Goal: Task Accomplishment & Management: Use online tool/utility

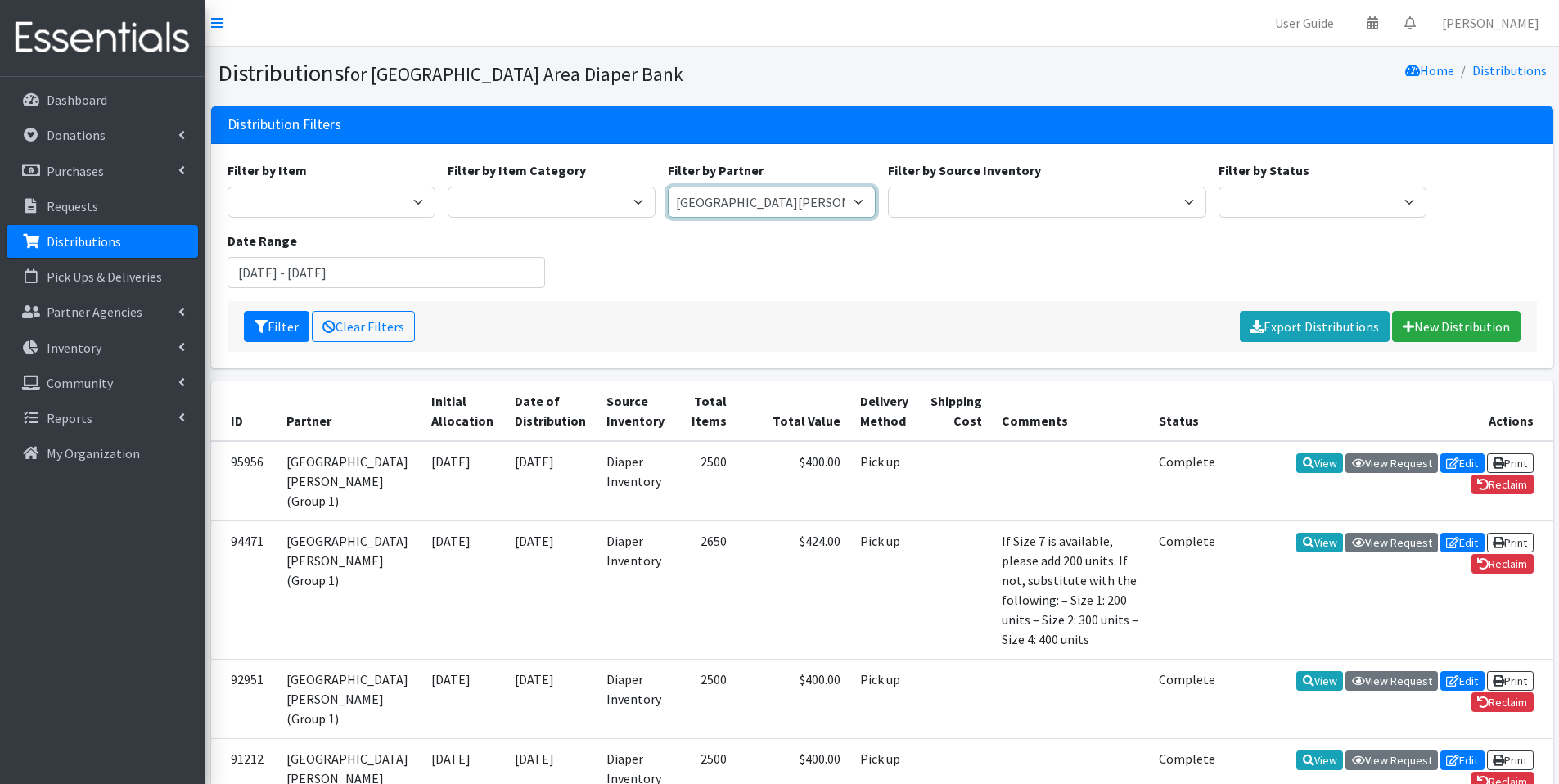
click at [773, 194] on select "Affinia Healthcare (Group 2) Annie Malone (Group 1) Assistance League of St. Lo…" at bounding box center [772, 203] width 208 height 31
select select "119"
click at [668, 187] on select "Affinia Healthcare (Group 2) Annie Malone (Group 1) Assistance League of St. Lo…" at bounding box center [772, 203] width 208 height 31
click at [271, 326] on button "Filter" at bounding box center [277, 327] width 66 height 31
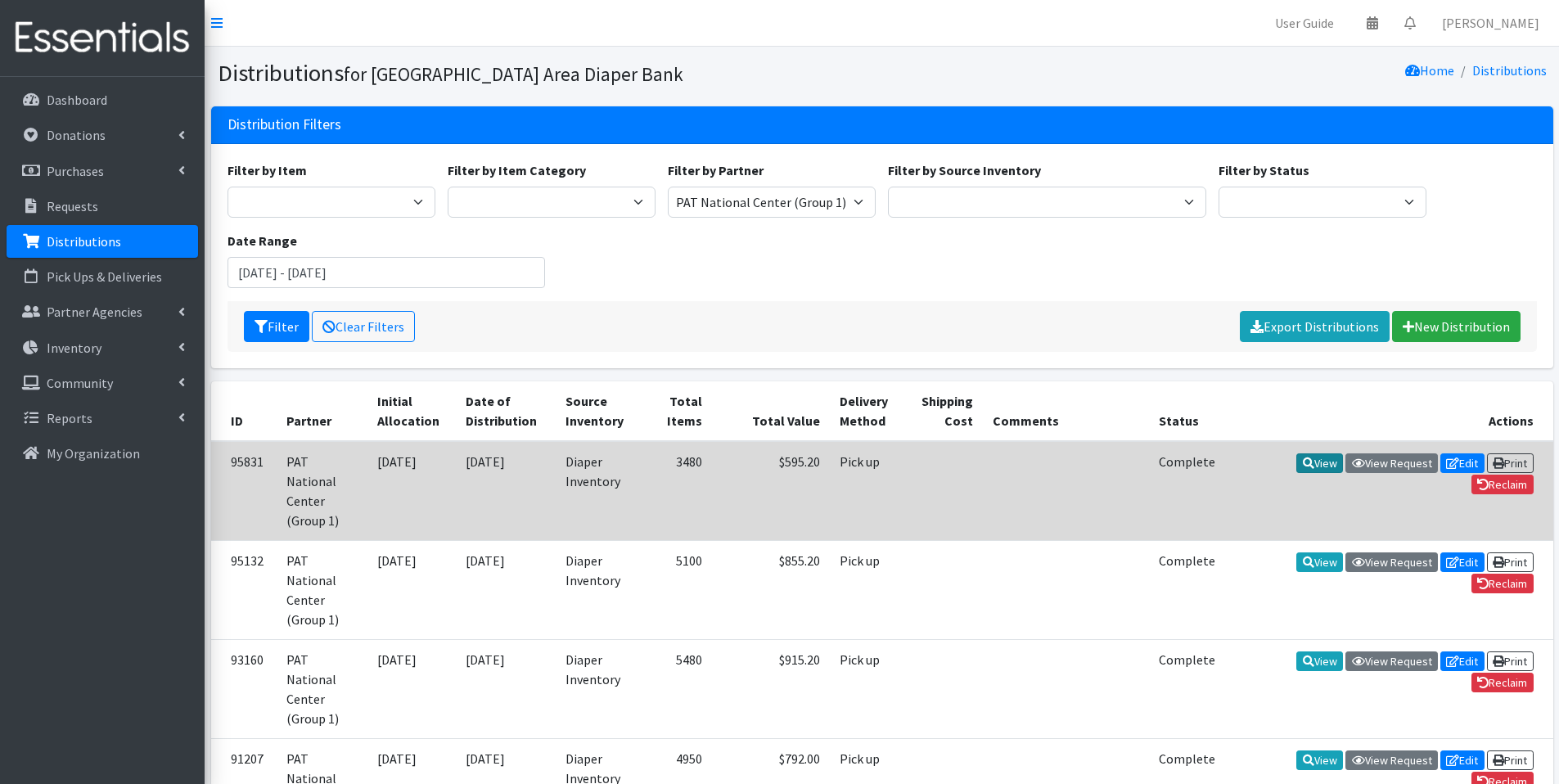
click at [1303, 462] on icon at bounding box center [1309, 463] width 12 height 12
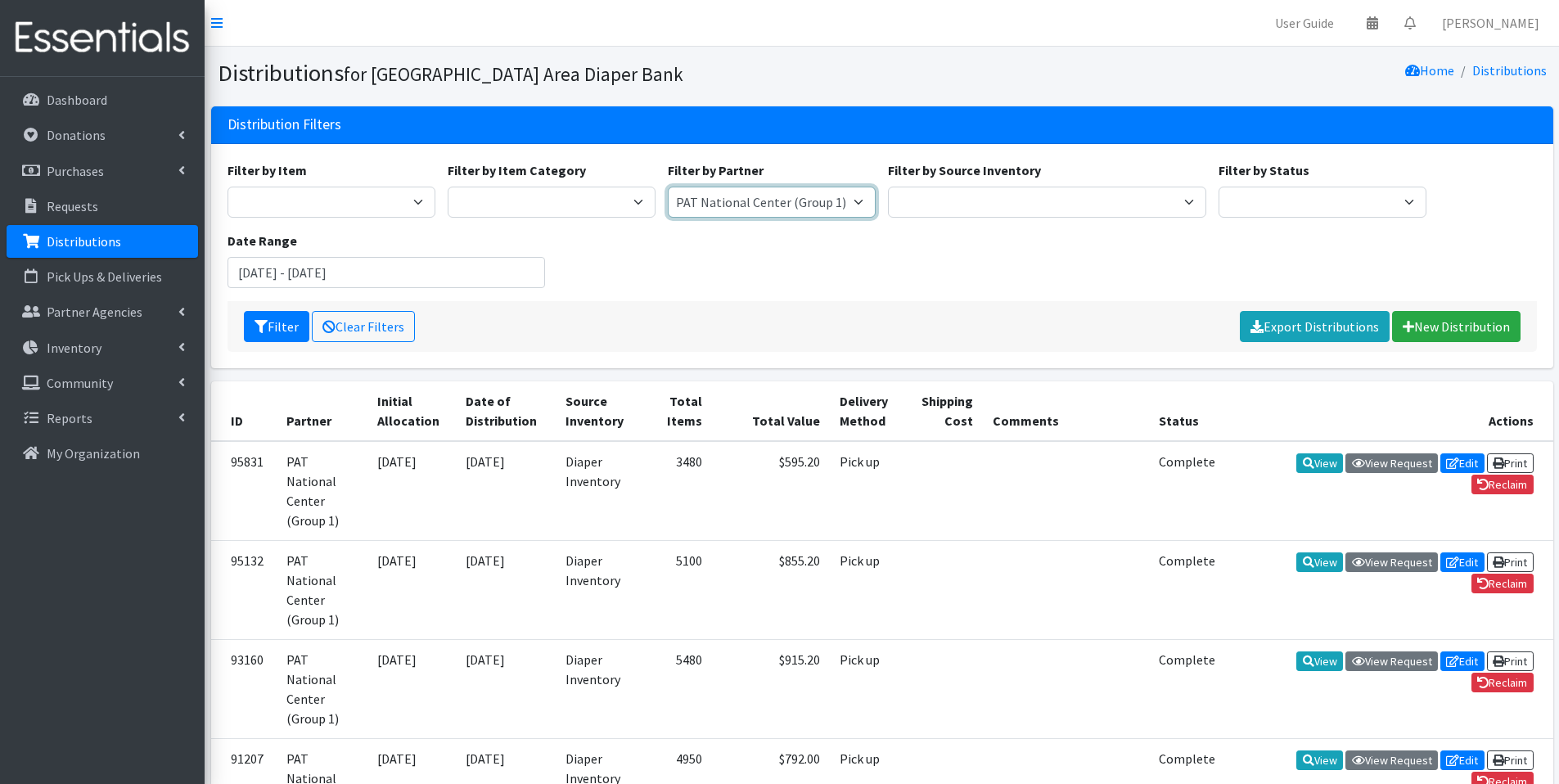
click at [857, 204] on select "Affinia Healthcare (Group 2) Annie Malone (Group 1) Assistance League of St. Lo…" at bounding box center [772, 203] width 208 height 31
select select
click at [668, 187] on select "Affinia Healthcare (Group 2) Annie Malone (Group 1) Assistance League of St. Lo…" at bounding box center [772, 203] width 208 height 31
click at [446, 281] on input "December 24, 2024 - September 23, 2025" at bounding box center [386, 272] width 318 height 31
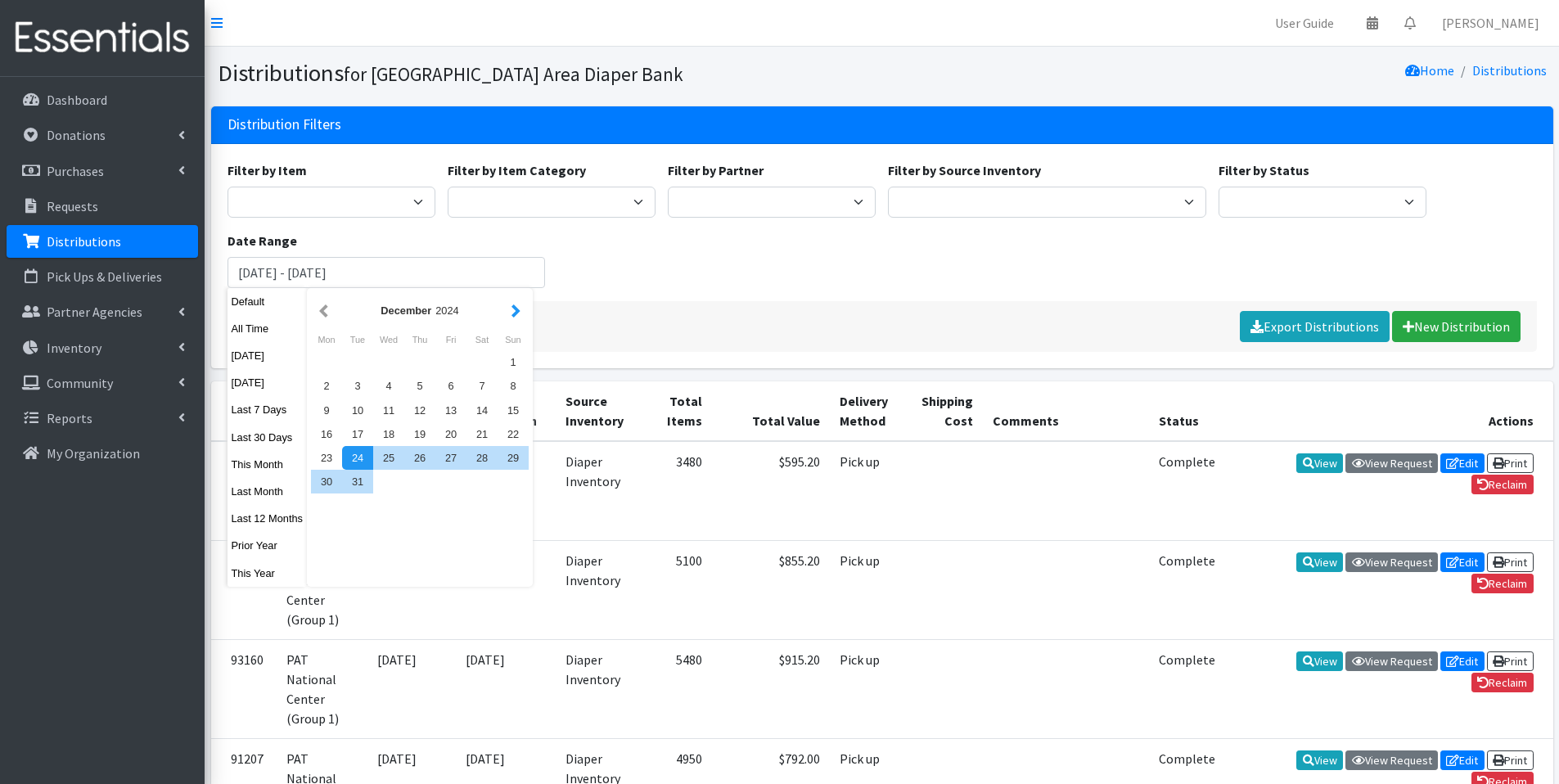
click at [521, 316] on button "button" at bounding box center [516, 310] width 17 height 21
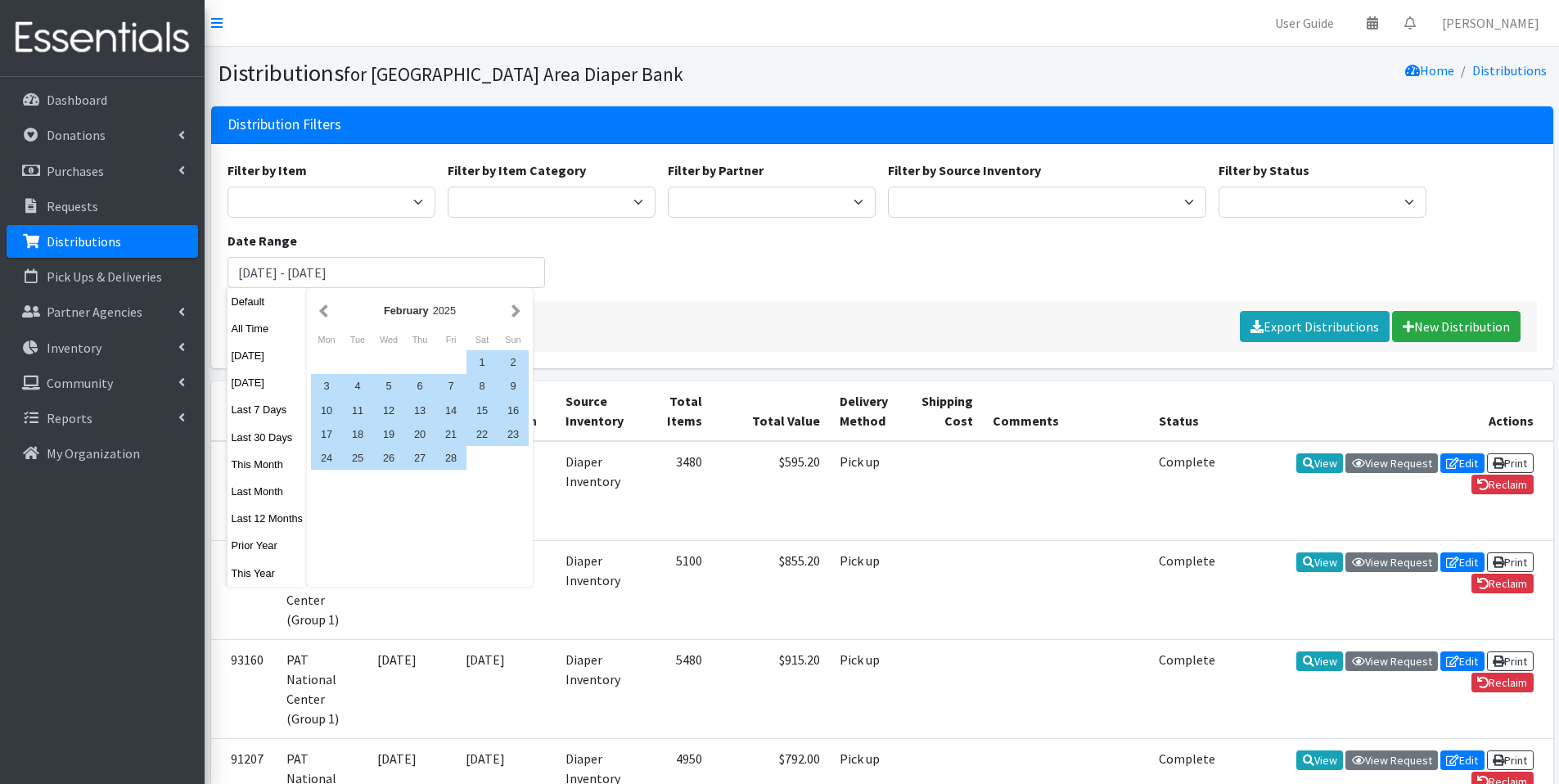
click at [521, 316] on button "button" at bounding box center [516, 310] width 17 height 21
click at [522, 316] on button "button" at bounding box center [516, 310] width 17 height 21
click at [355, 357] on div "1" at bounding box center [358, 362] width 31 height 24
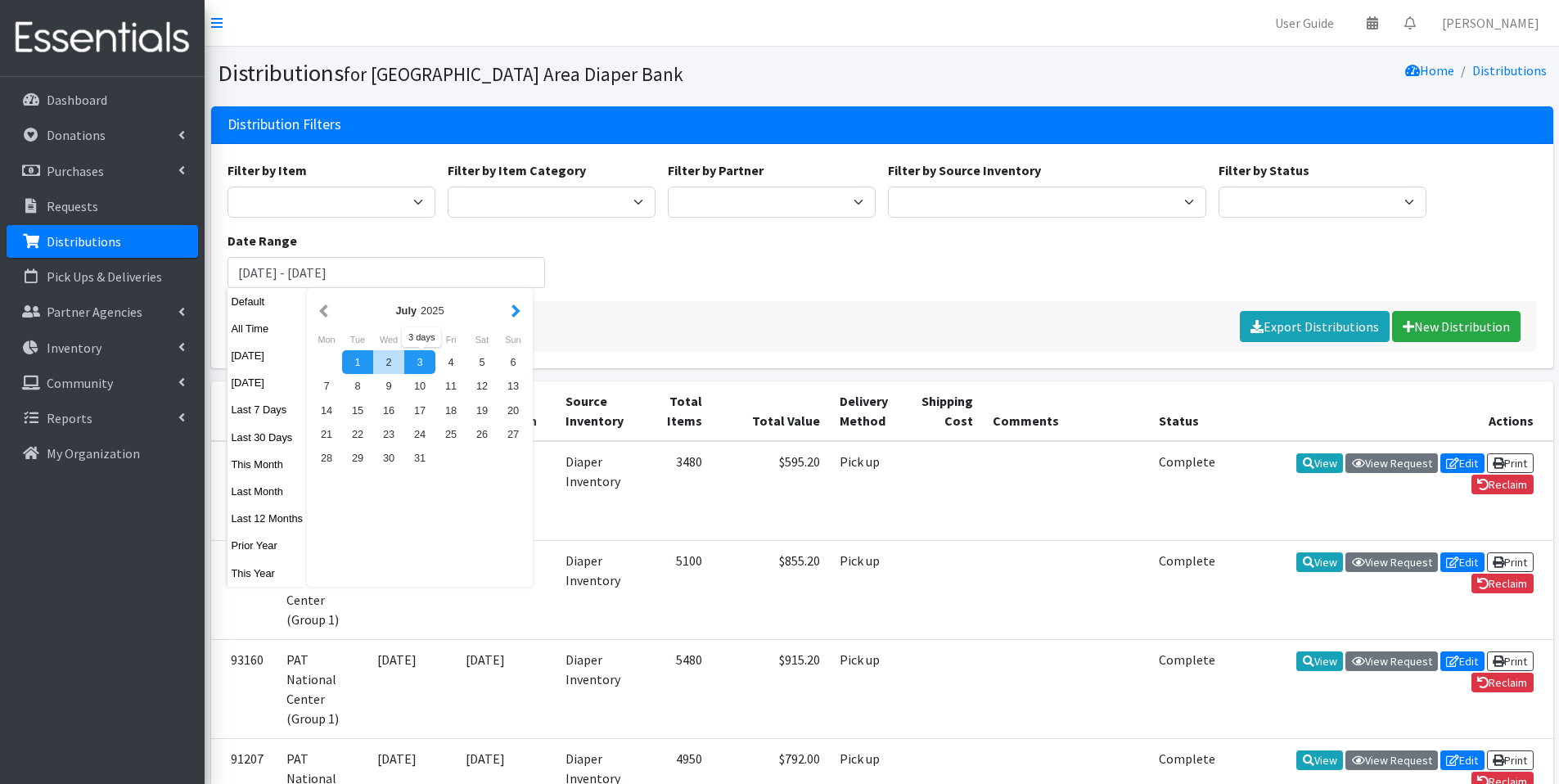
click at [515, 309] on button "button" at bounding box center [516, 310] width 17 height 21
click at [516, 309] on button "button" at bounding box center [516, 310] width 17 height 21
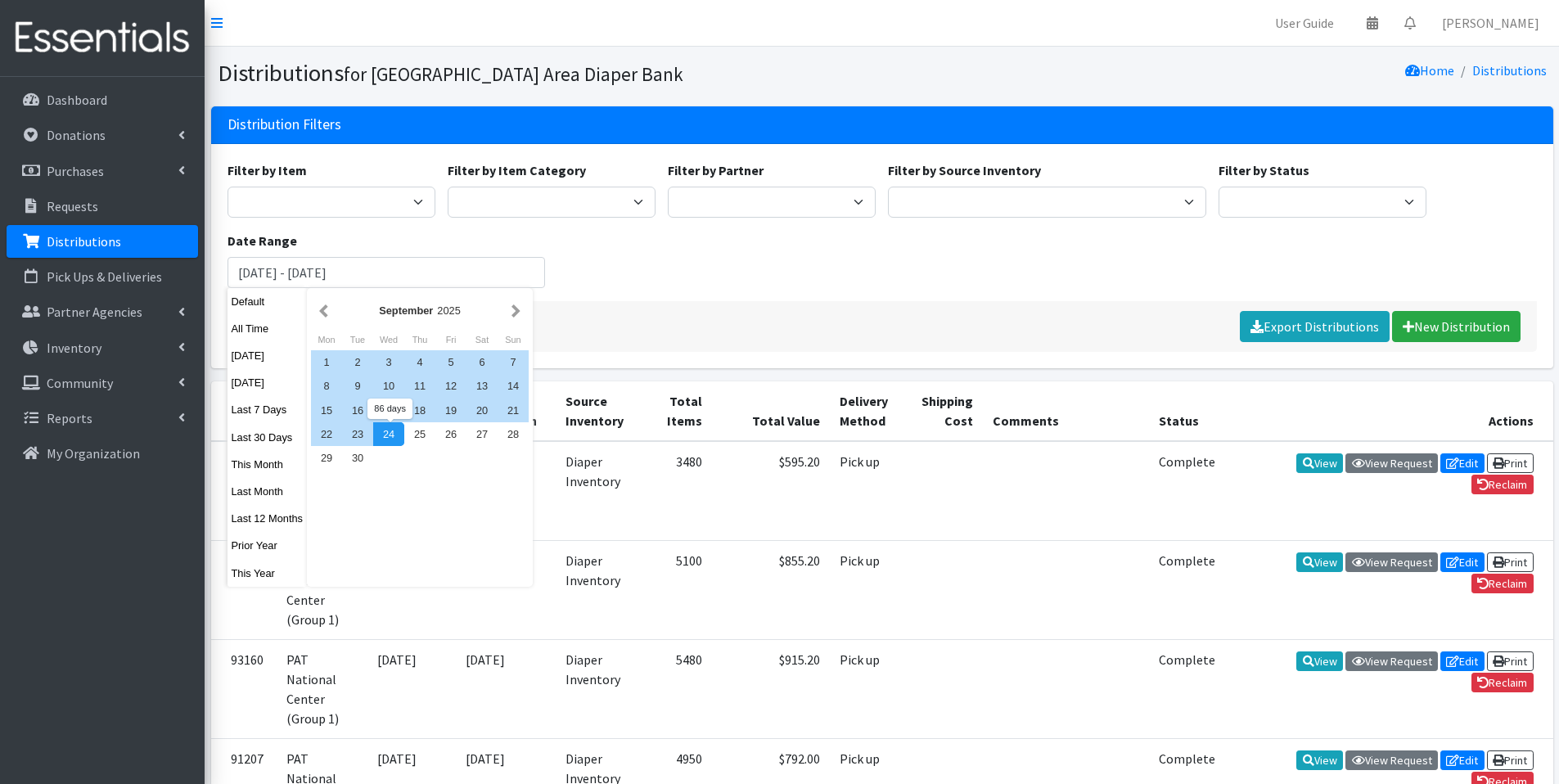
click at [398, 434] on div "24" at bounding box center [389, 434] width 31 height 24
type input "[DATE] - [DATE]"
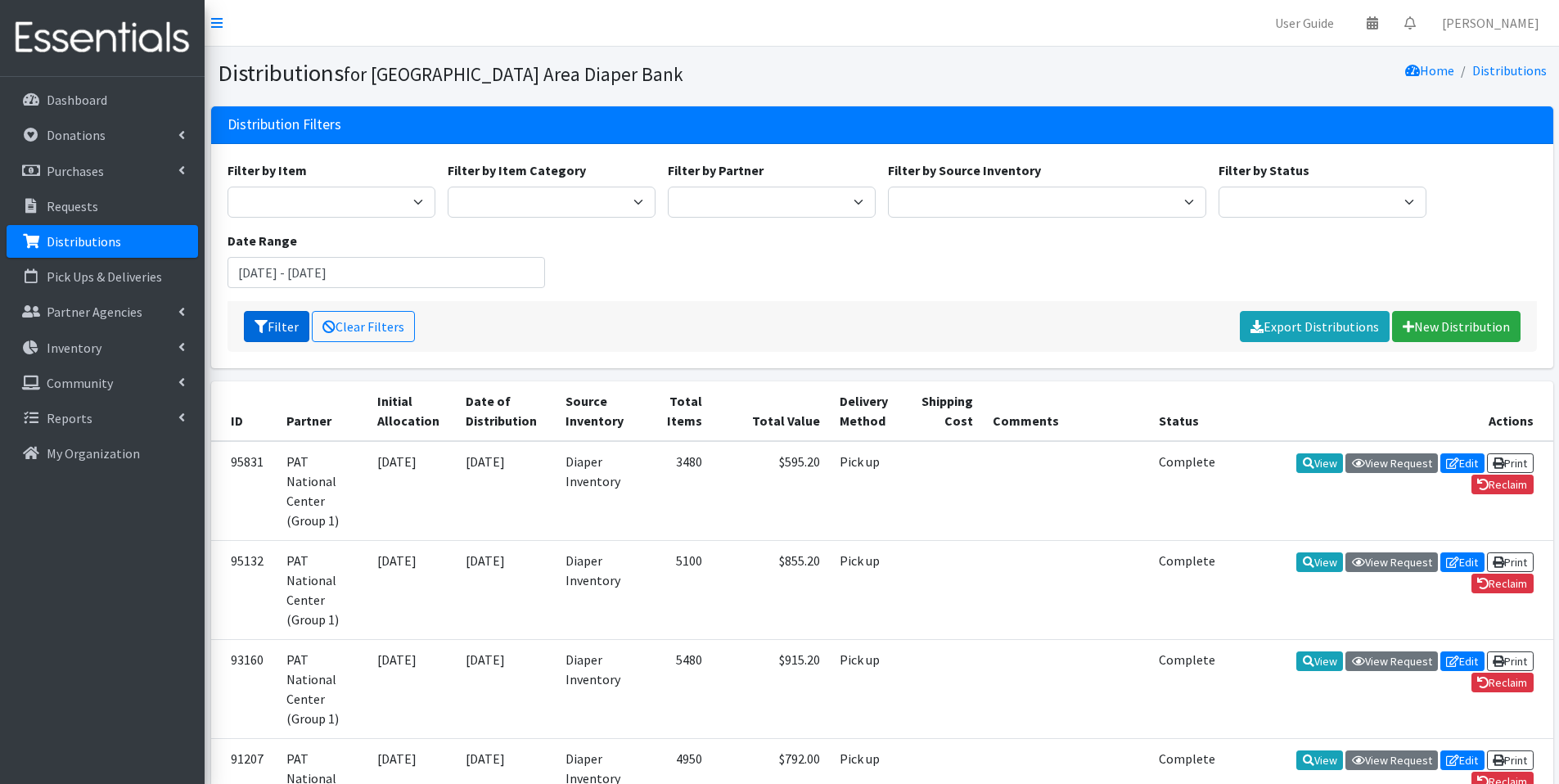
click at [294, 331] on button "Filter" at bounding box center [277, 327] width 66 height 31
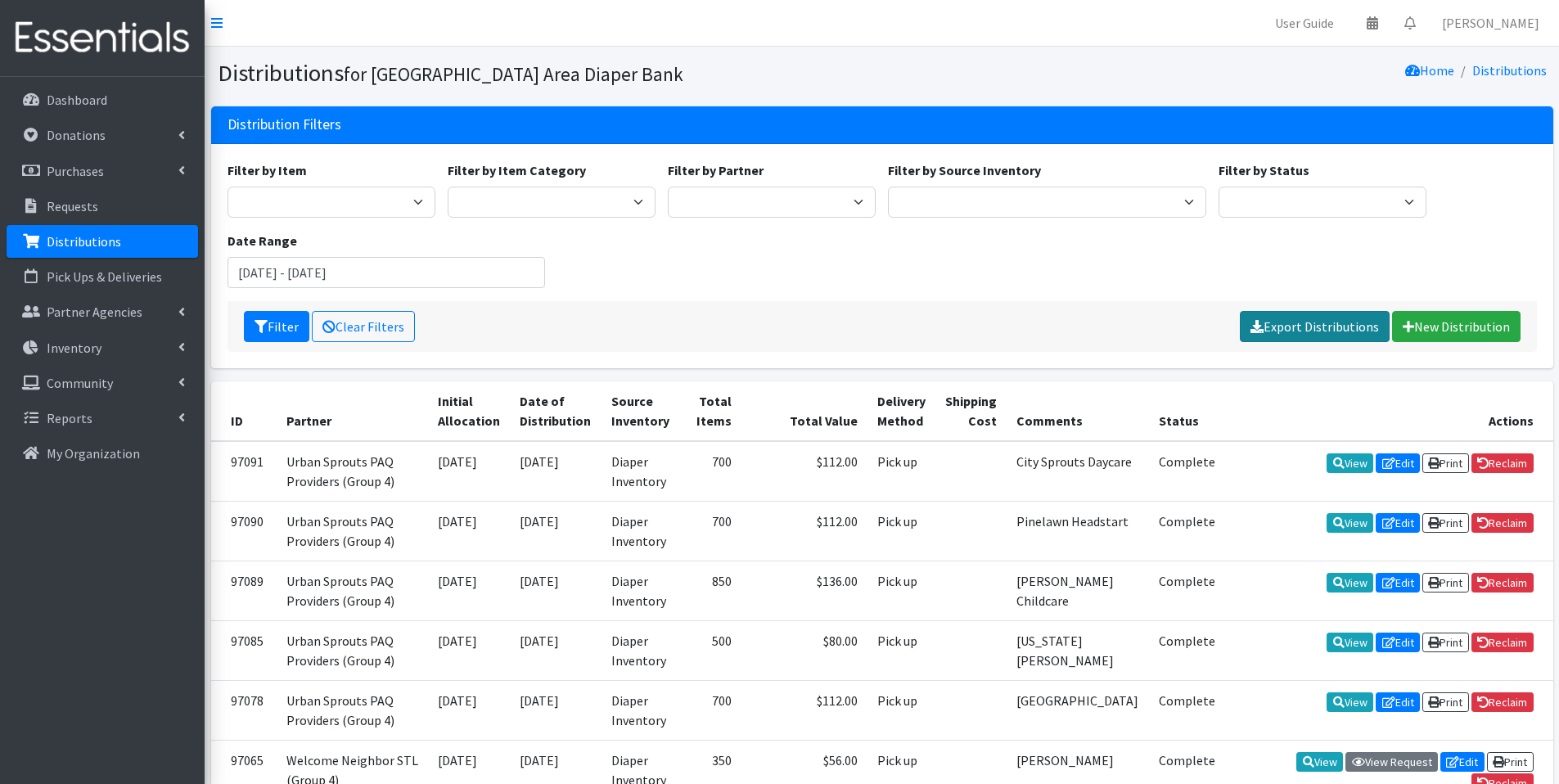
click at [1314, 328] on link "Export Distributions" at bounding box center [1315, 327] width 150 height 31
